Goal: Find specific page/section: Locate item on page

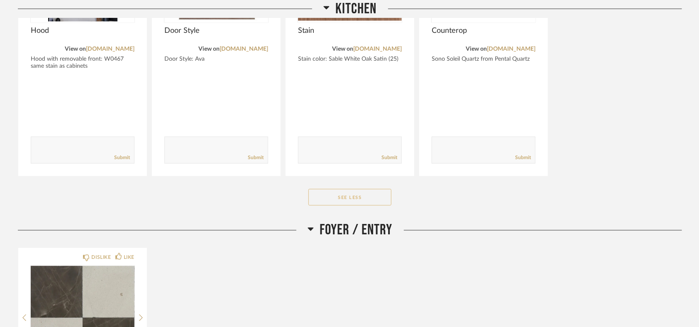
click at [361, 198] on button "See Less" at bounding box center [349, 197] width 83 height 17
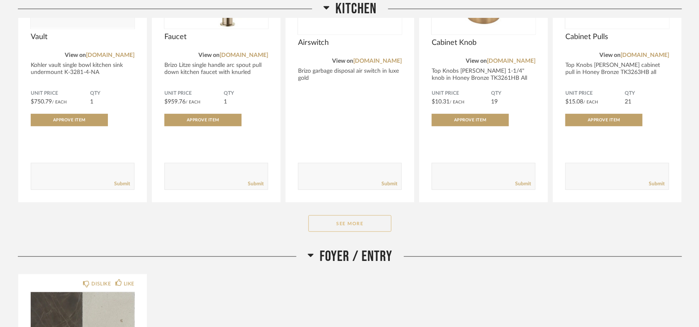
scroll to position [310, 0]
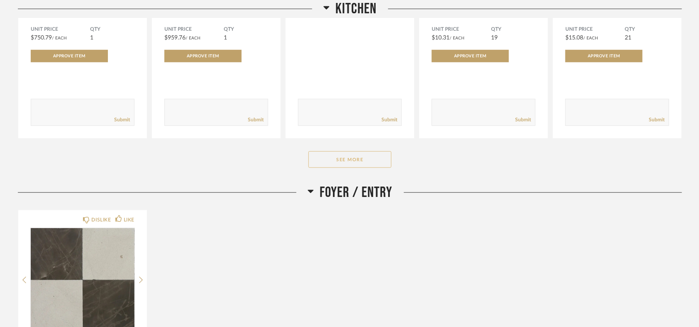
click at [365, 159] on button "See More" at bounding box center [349, 159] width 83 height 17
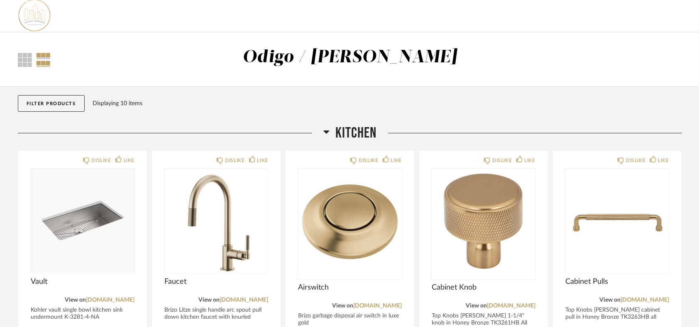
scroll to position [0, 0]
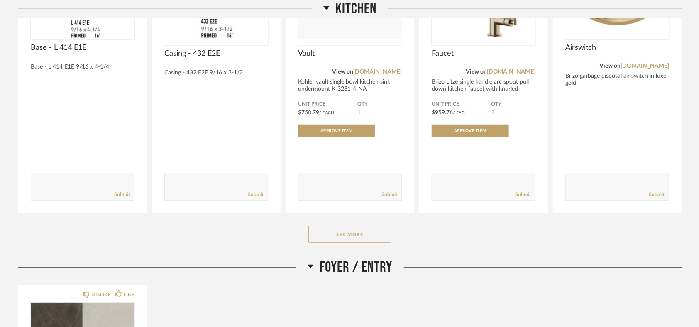
scroll to position [277, 0]
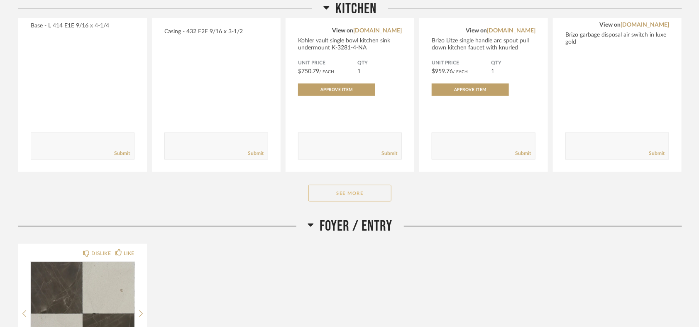
click at [355, 188] on button "See More" at bounding box center [349, 193] width 83 height 17
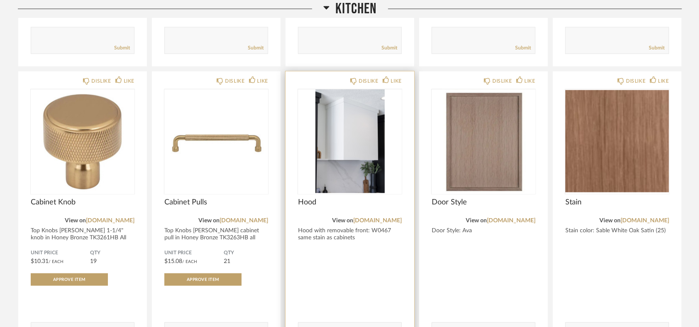
scroll to position [369, 0]
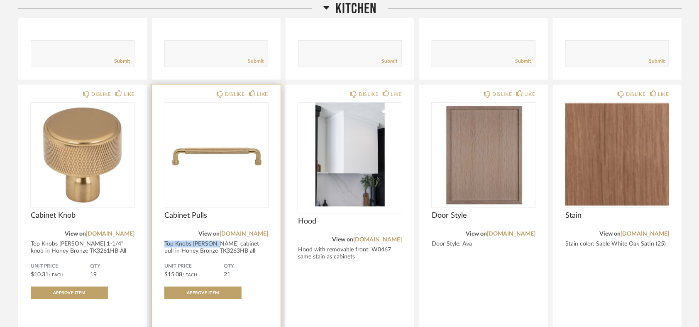
drag, startPoint x: 166, startPoint y: 243, endPoint x: 215, endPoint y: 242, distance: 49.0
click at [215, 242] on div "Top Knobs [PERSON_NAME] cabinet pull in Honey Bronze TK3263HB all base cabi..." at bounding box center [216, 250] width 104 height 21
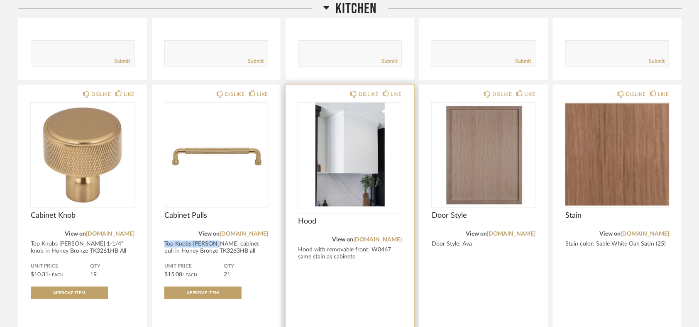
copy div "Top Knobs Garrison"
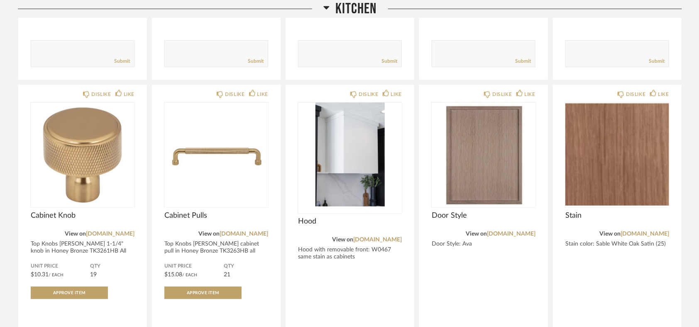
click at [282, 258] on div "DISLIKE LIKE Base - L 414 E1E Base - L 414 E1E 9/16 x 4-1/4 Comments: Submit DI…" at bounding box center [350, 216] width 664 height 866
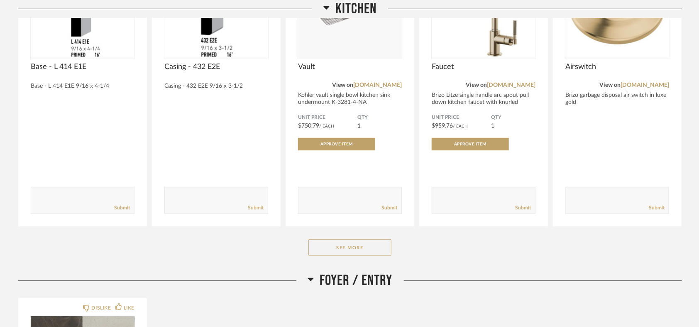
scroll to position [230, 0]
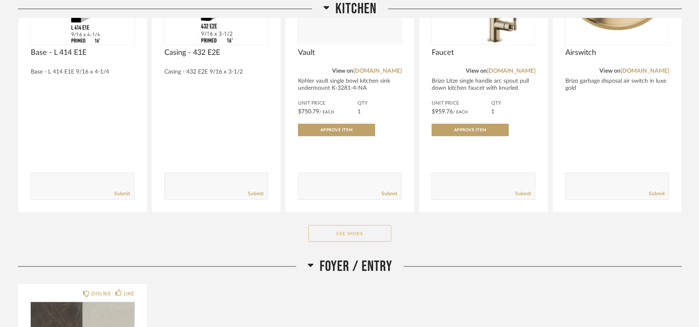
click at [354, 229] on button "See More" at bounding box center [349, 233] width 83 height 17
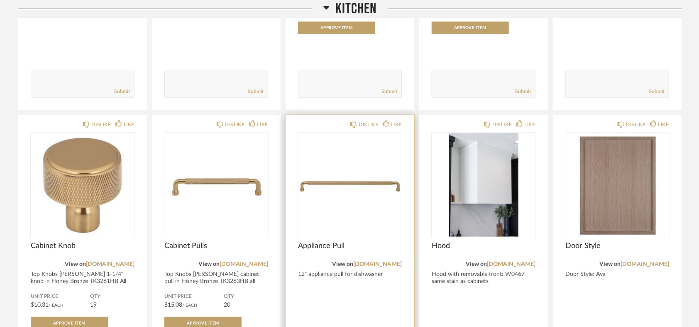
scroll to position [369, 0]
